Goal: Find specific page/section: Find specific page/section

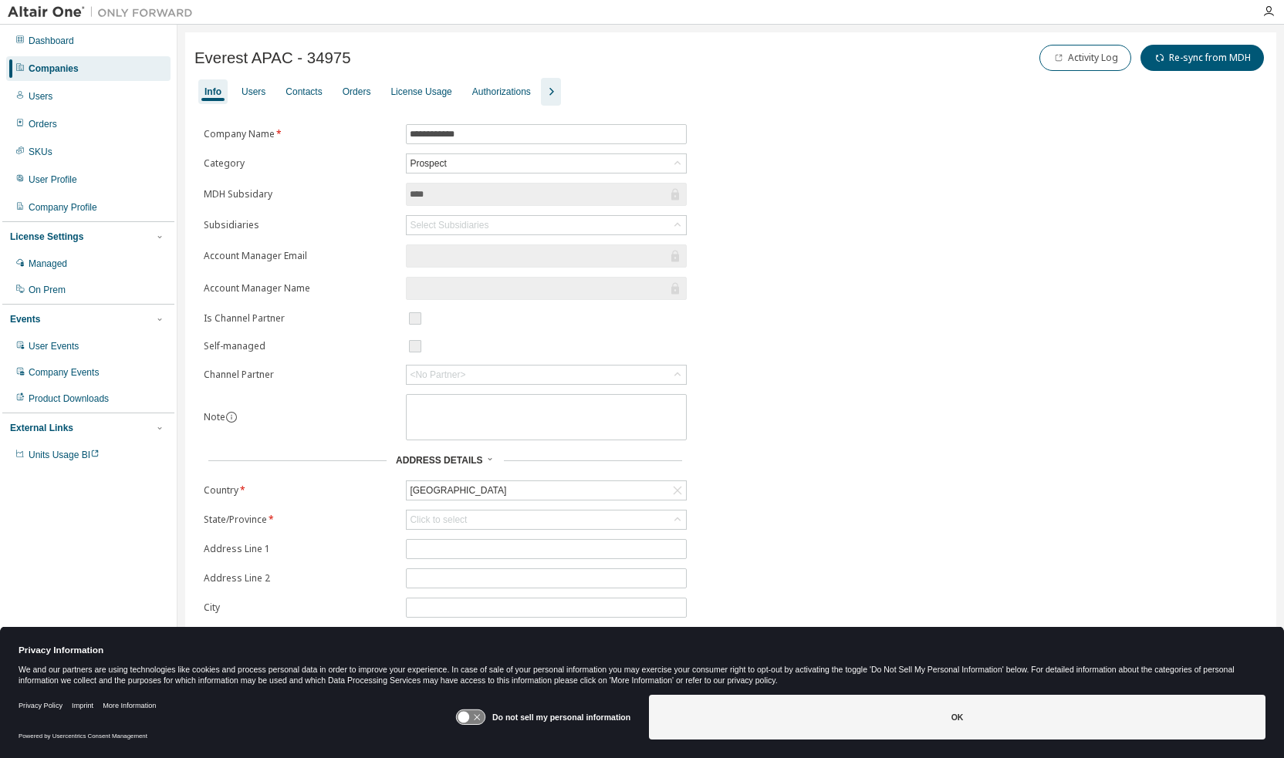
scroll to position [12, 0]
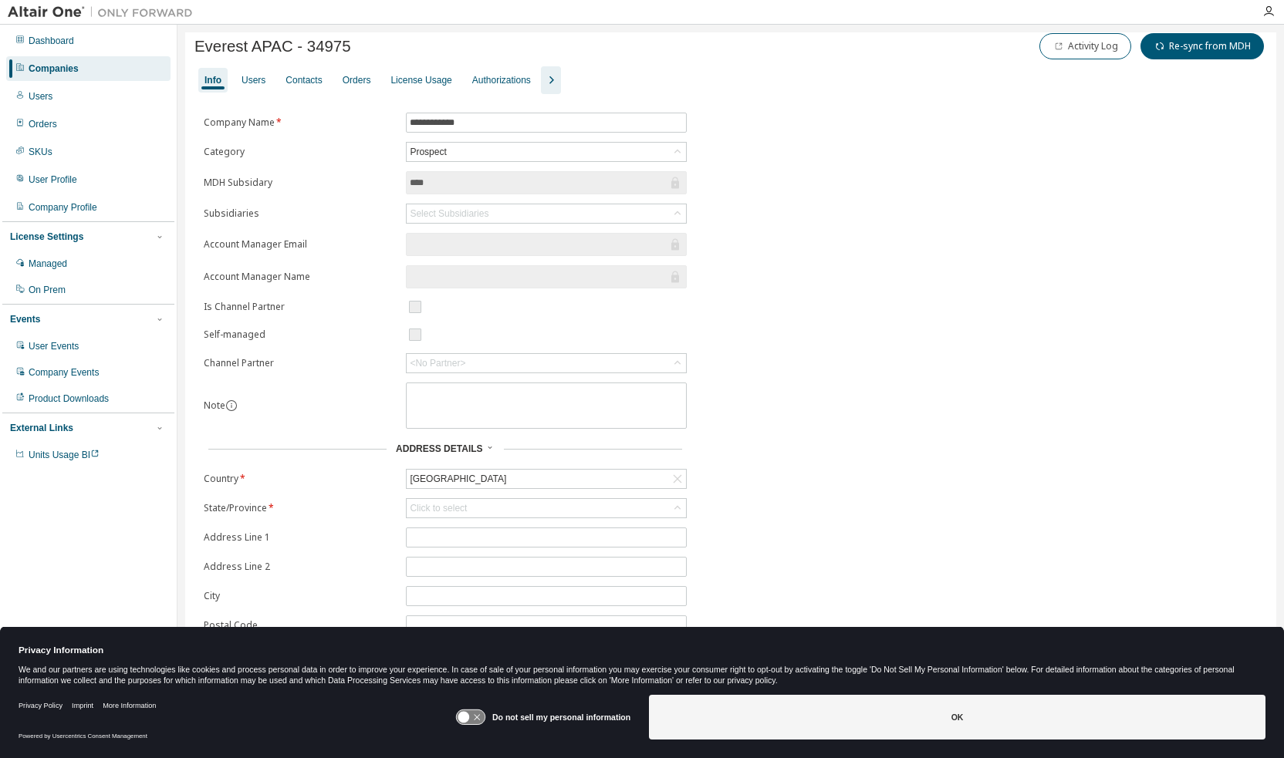
click at [528, 720] on label "Do not sell my personal information" at bounding box center [561, 717] width 138 height 9
click at [464, 713] on icon at bounding box center [464, 718] width 12 height 12
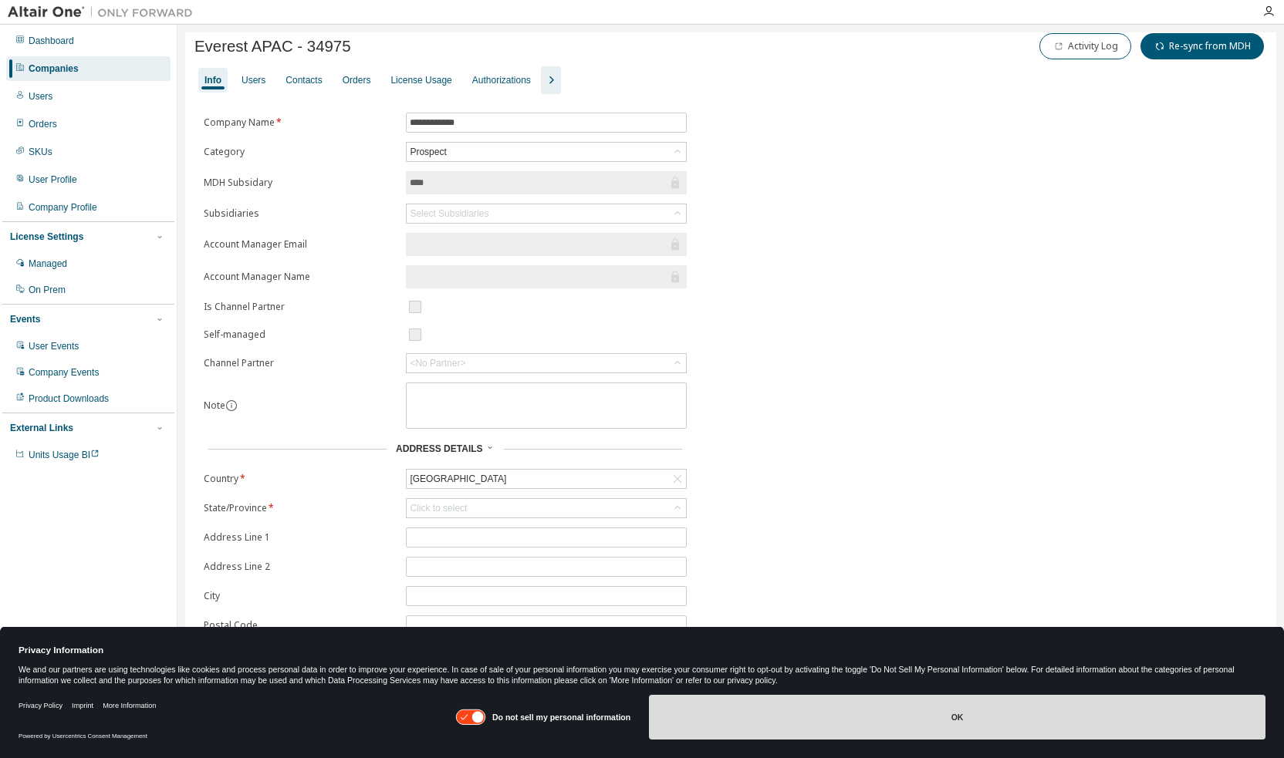
click at [939, 712] on button "OK" at bounding box center [957, 717] width 616 height 45
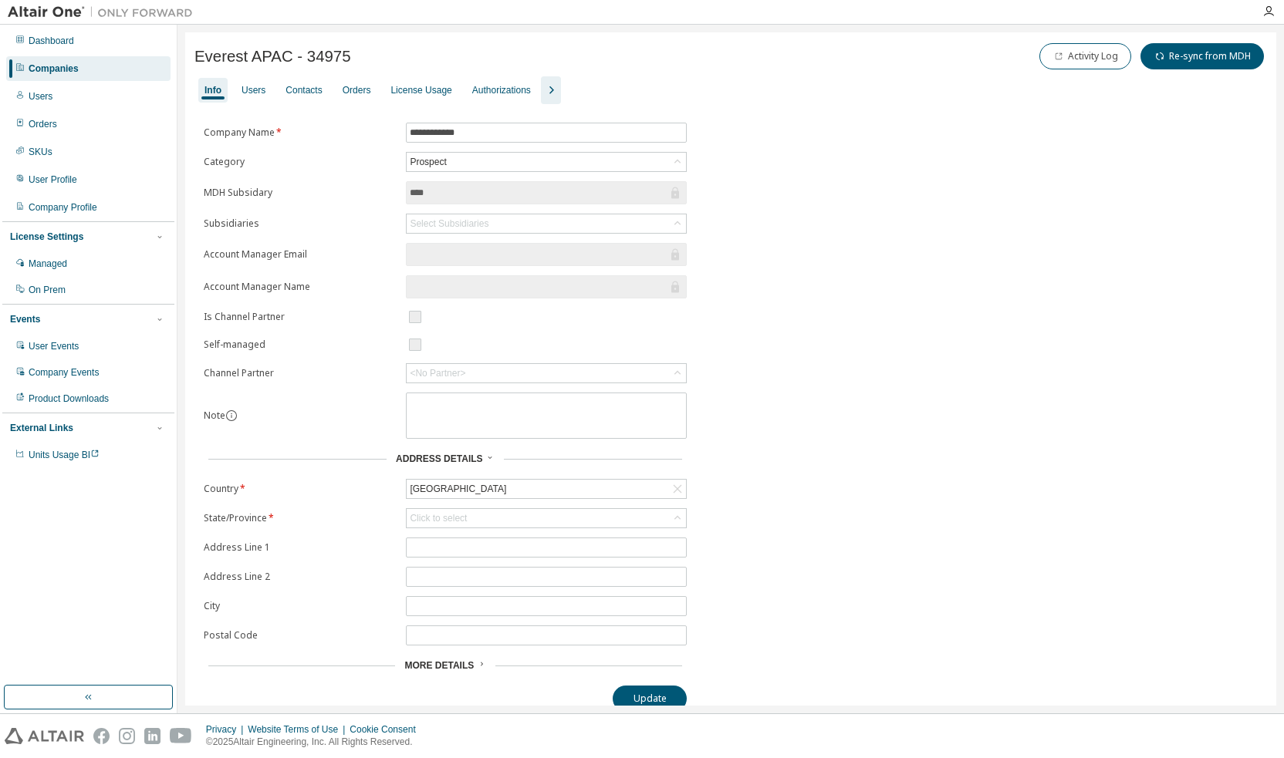
scroll to position [0, 0]
click at [251, 99] on div "Users" at bounding box center [253, 91] width 36 height 25
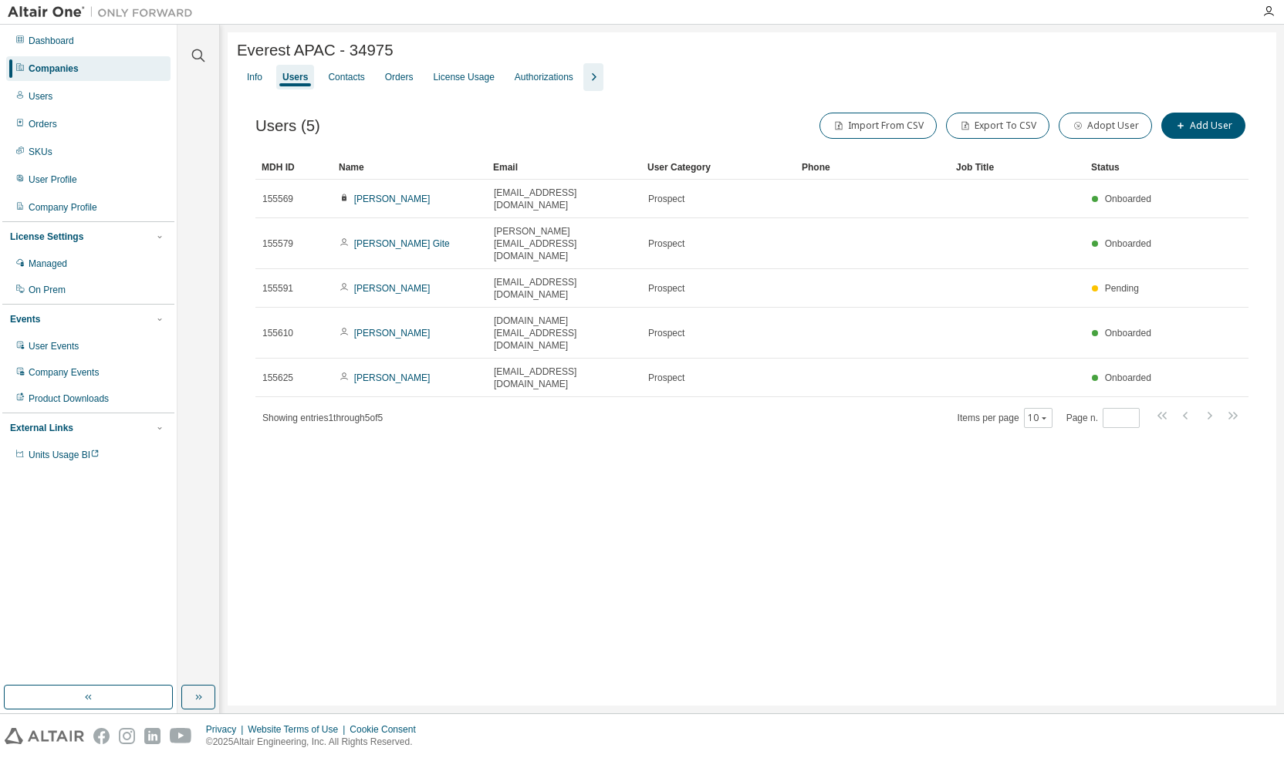
click at [679, 443] on div "Everest APAC - 34975 Clear Load Save Save As Field Operator Value Select filter…" at bounding box center [752, 368] width 1048 height 673
